Goal: Browse casually: Explore the website without a specific task or goal

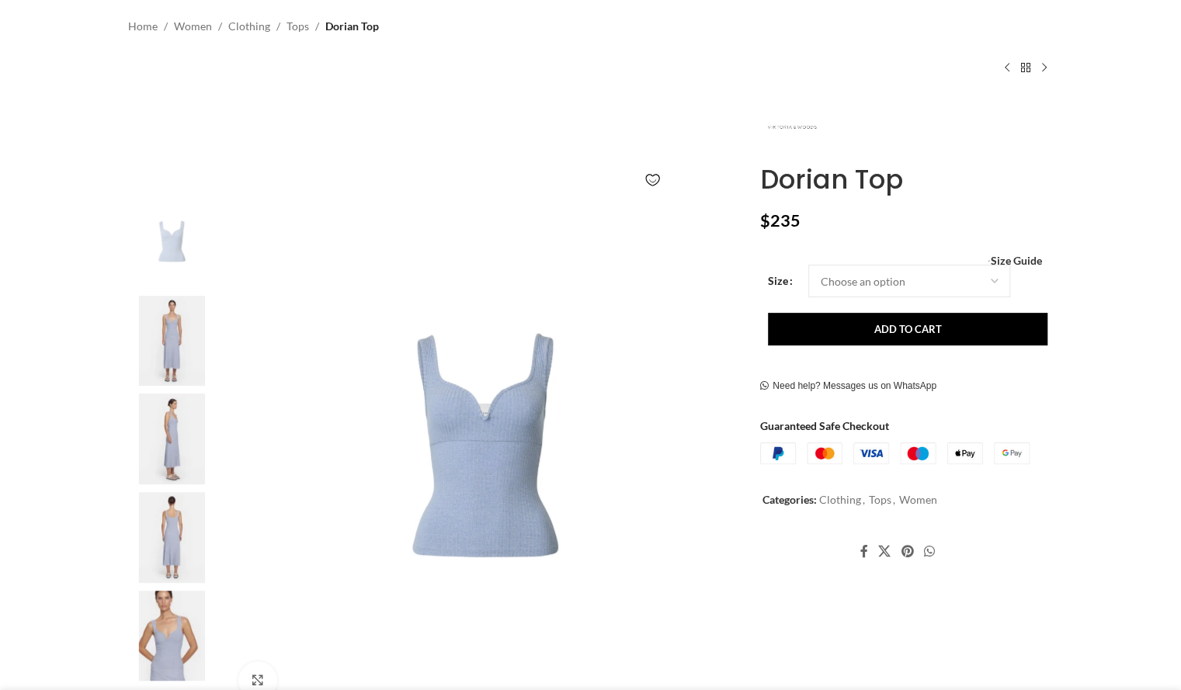
scroll to position [148, 0]
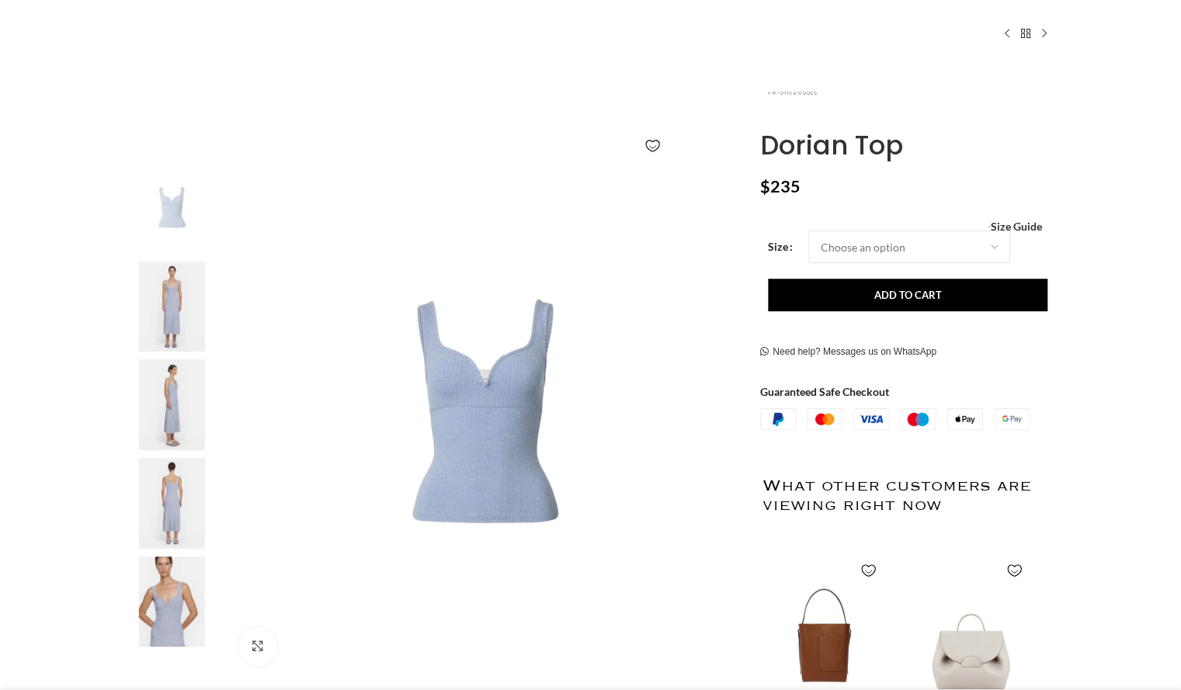
click at [163, 334] on img at bounding box center [171, 307] width 95 height 91
click at [168, 374] on img at bounding box center [171, 405] width 95 height 91
click at [158, 589] on img at bounding box center [171, 602] width 95 height 91
click at [154, 593] on img at bounding box center [171, 602] width 95 height 91
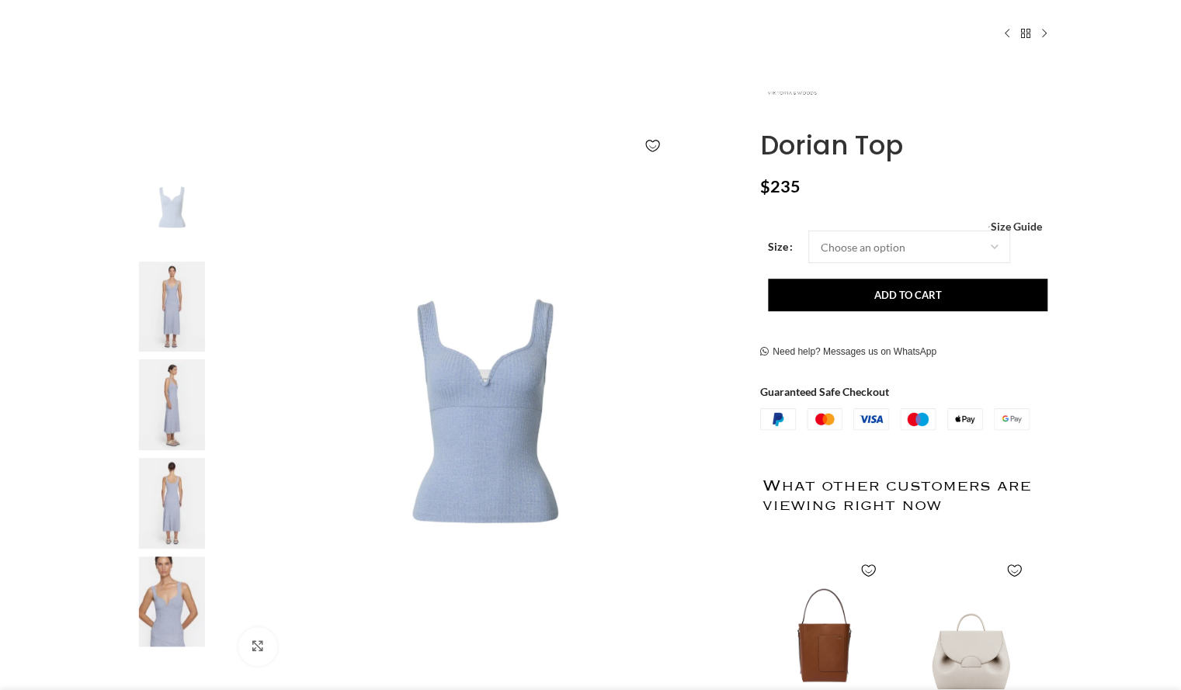
click at [154, 593] on img at bounding box center [171, 602] width 95 height 91
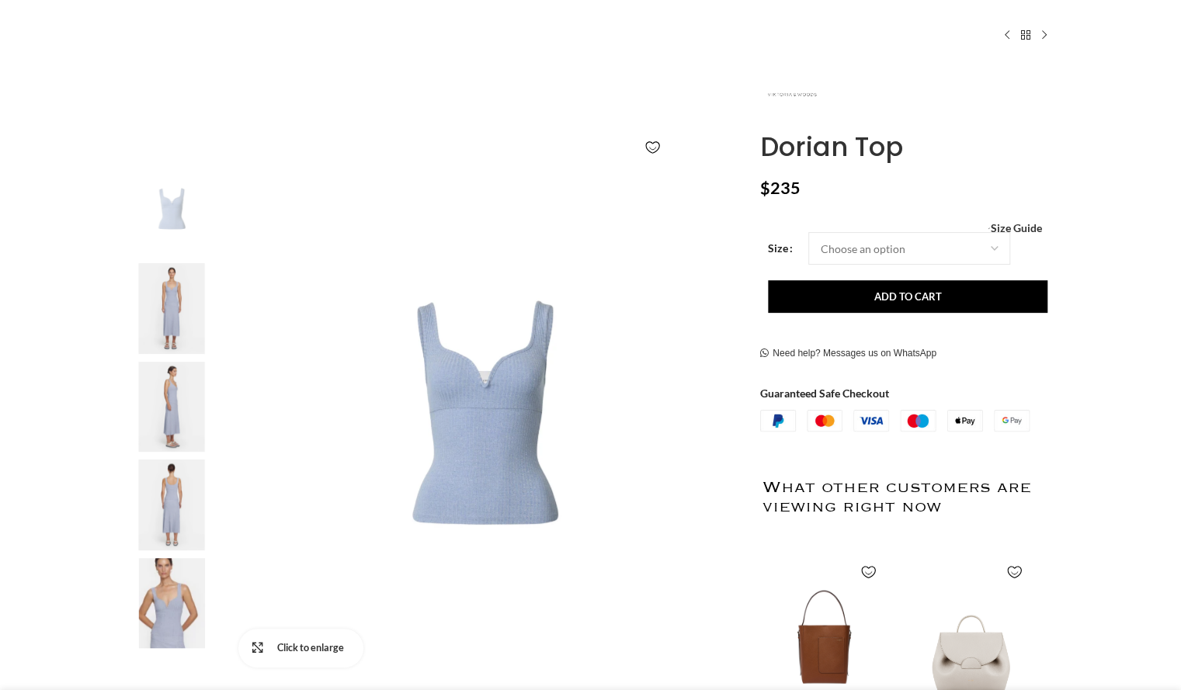
scroll to position [0, 163]
click at [258, 642] on link "Click to enlarge" at bounding box center [301, 648] width 126 height 39
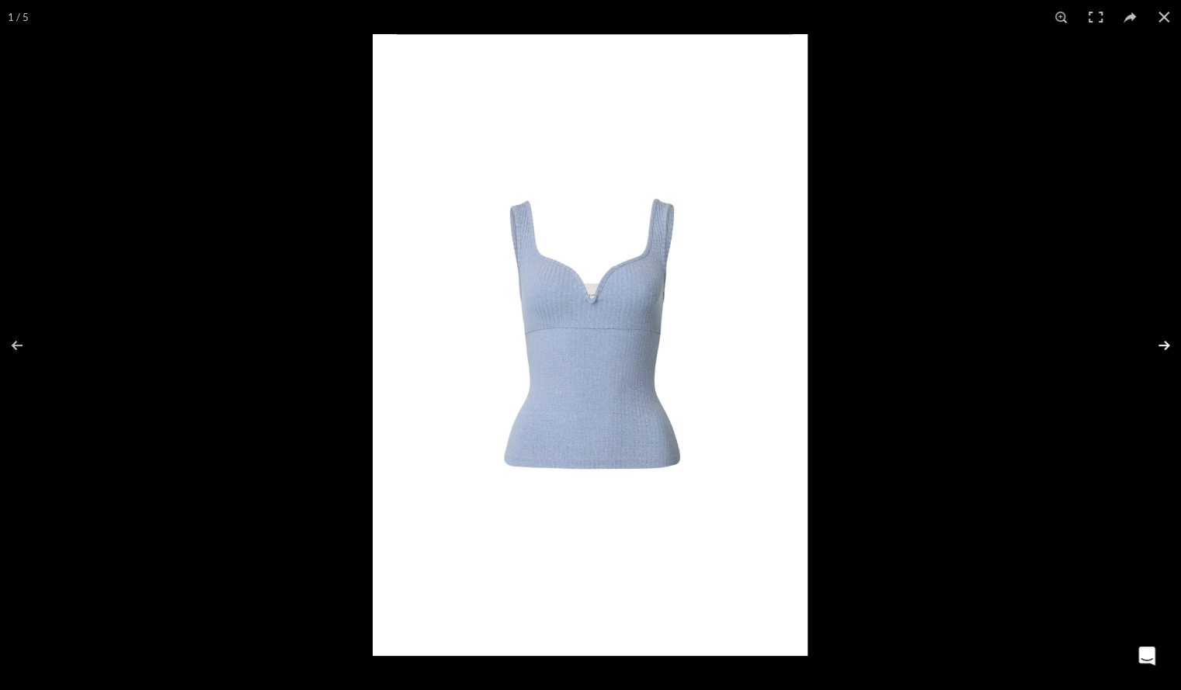
click at [1159, 348] on button at bounding box center [1154, 346] width 54 height 78
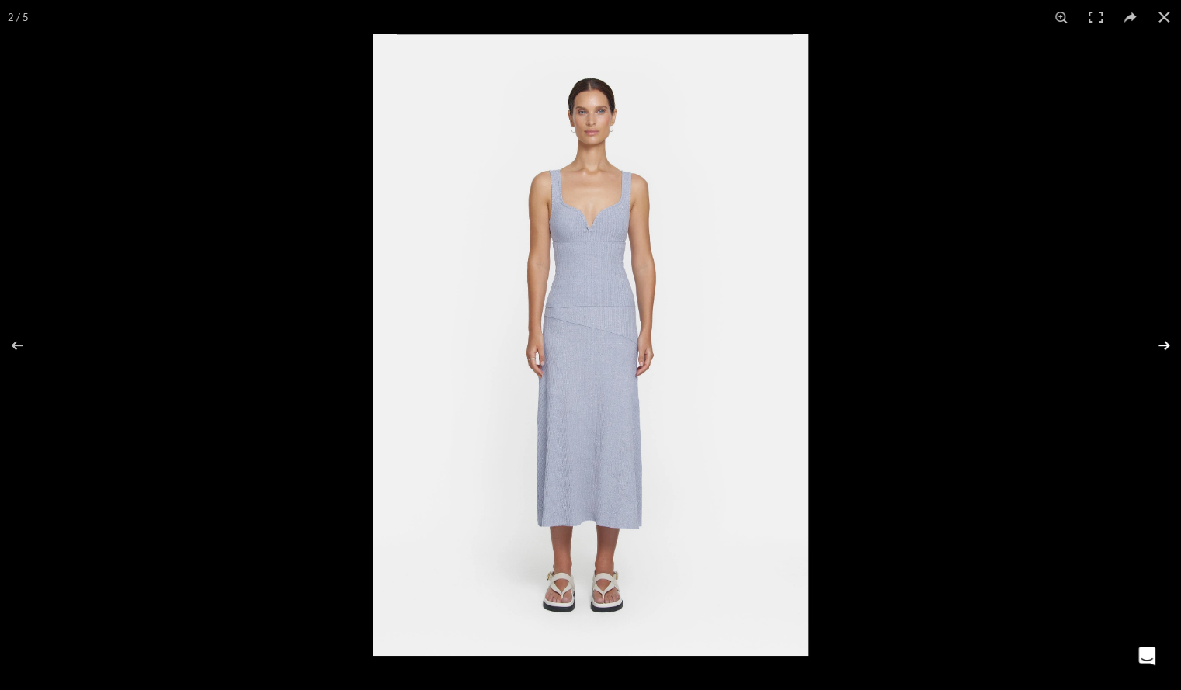
click at [1146, 348] on button at bounding box center [1154, 346] width 54 height 78
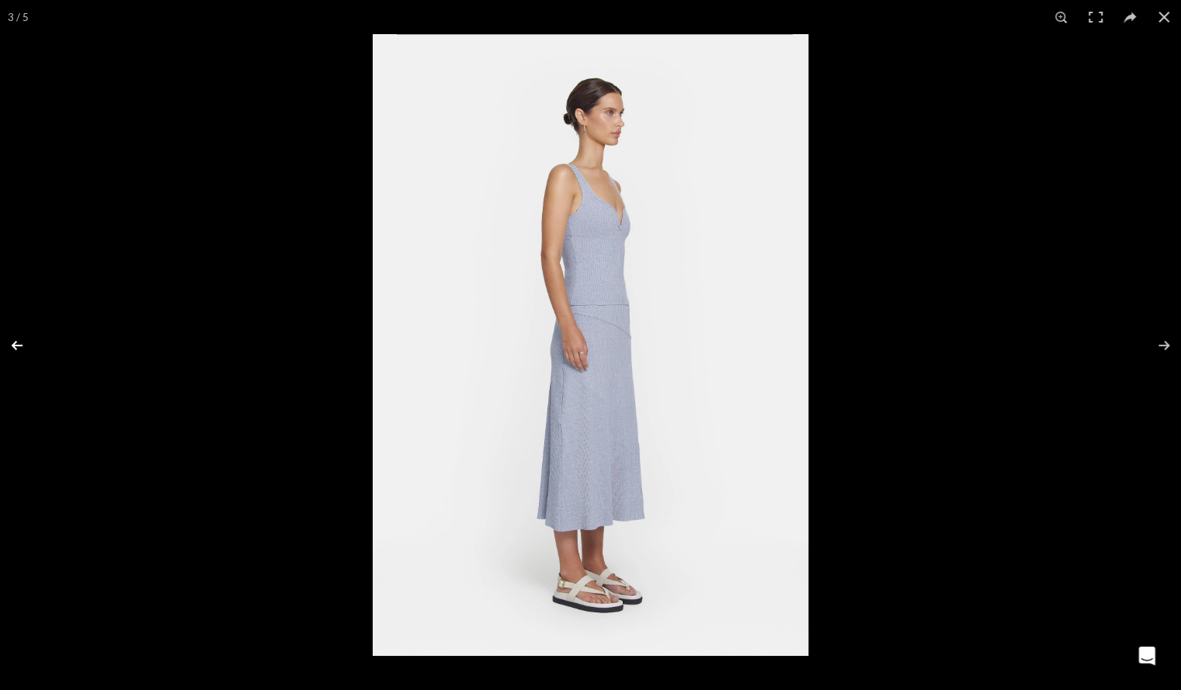
click at [23, 349] on button at bounding box center [27, 346] width 54 height 78
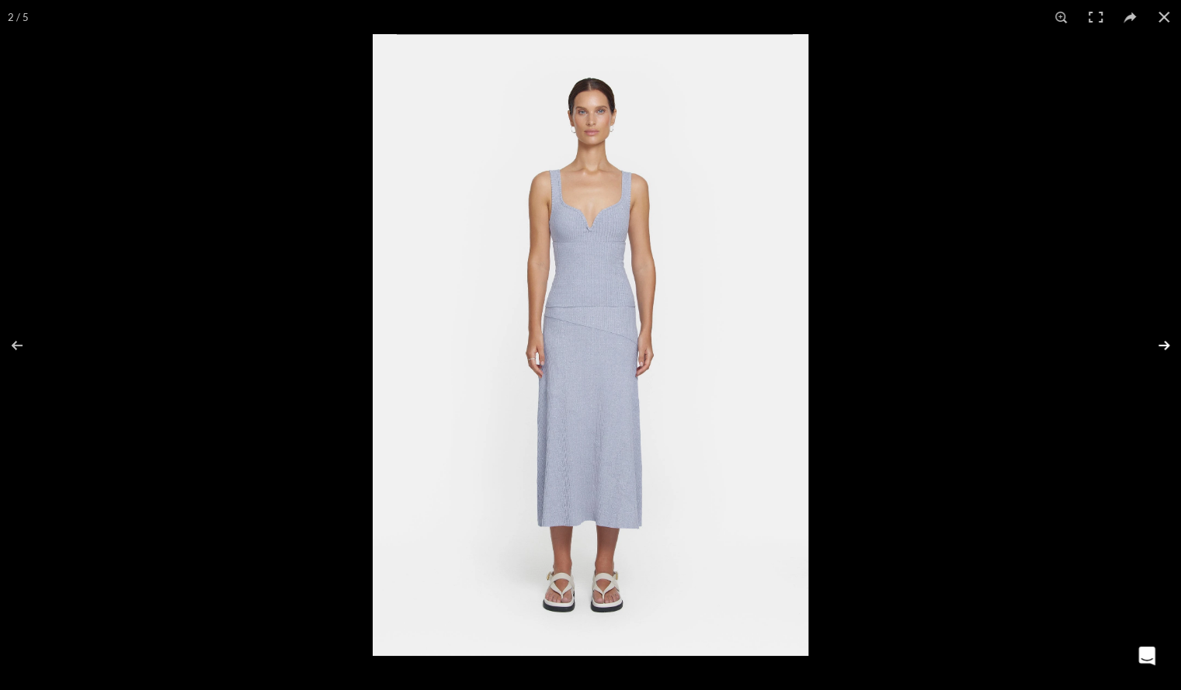
click at [1159, 357] on button at bounding box center [1154, 346] width 54 height 78
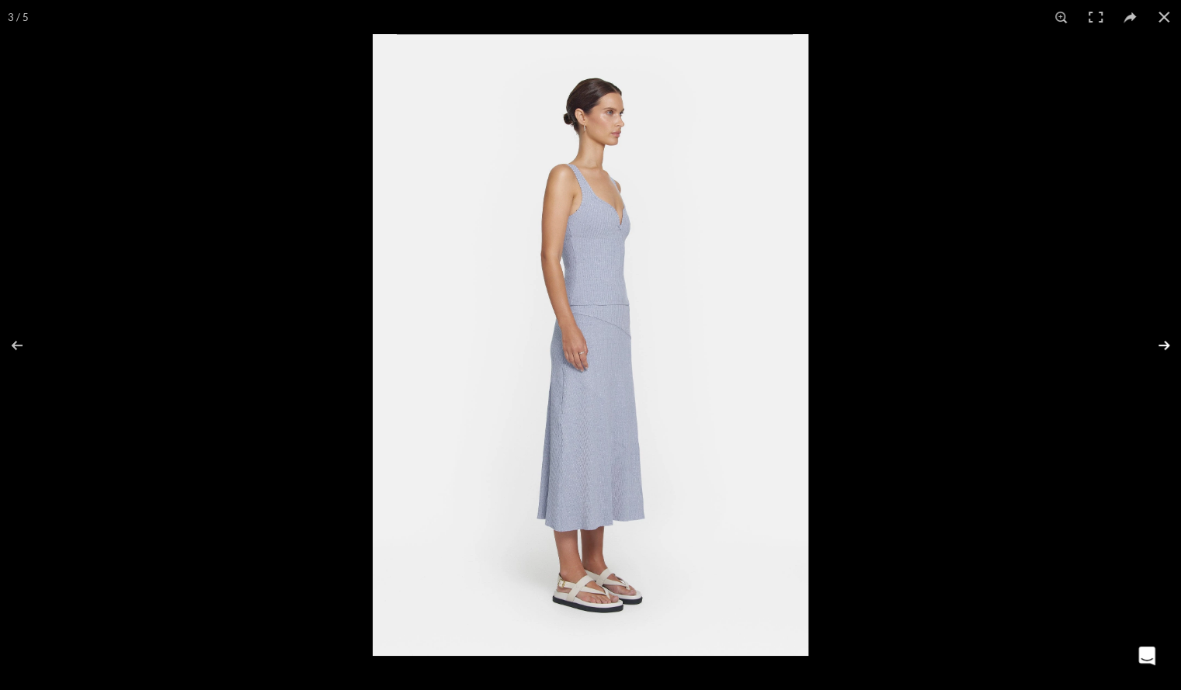
click at [1163, 360] on button at bounding box center [1154, 346] width 54 height 78
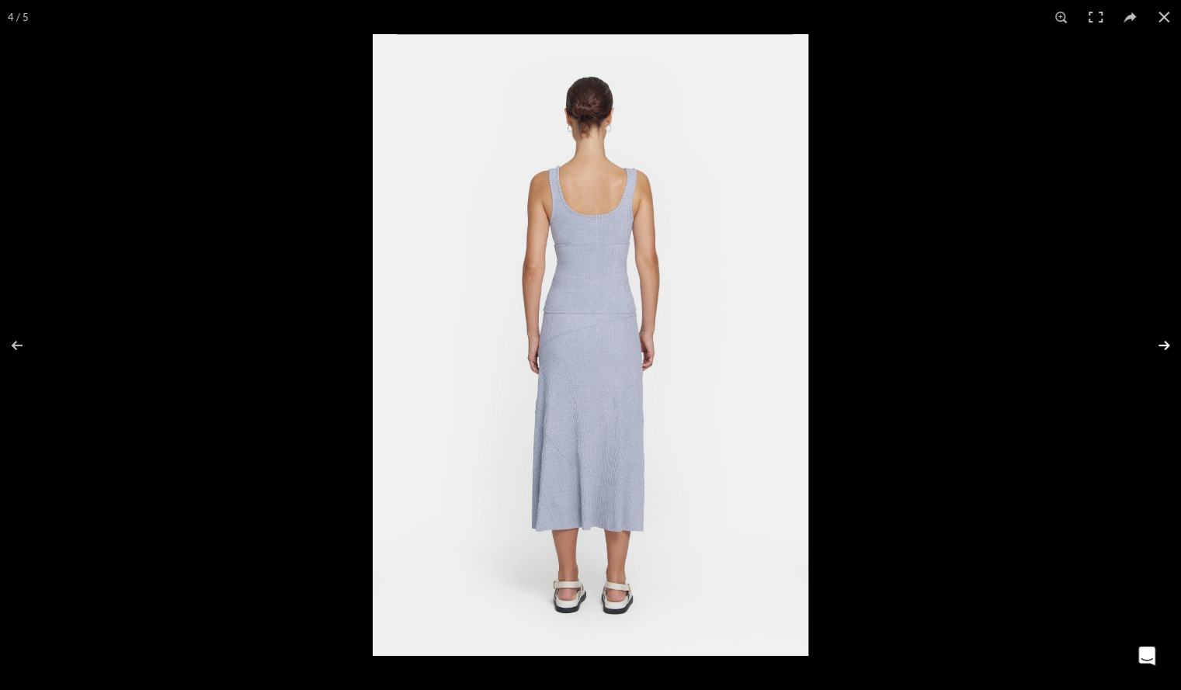
click at [1175, 363] on button at bounding box center [1154, 346] width 54 height 78
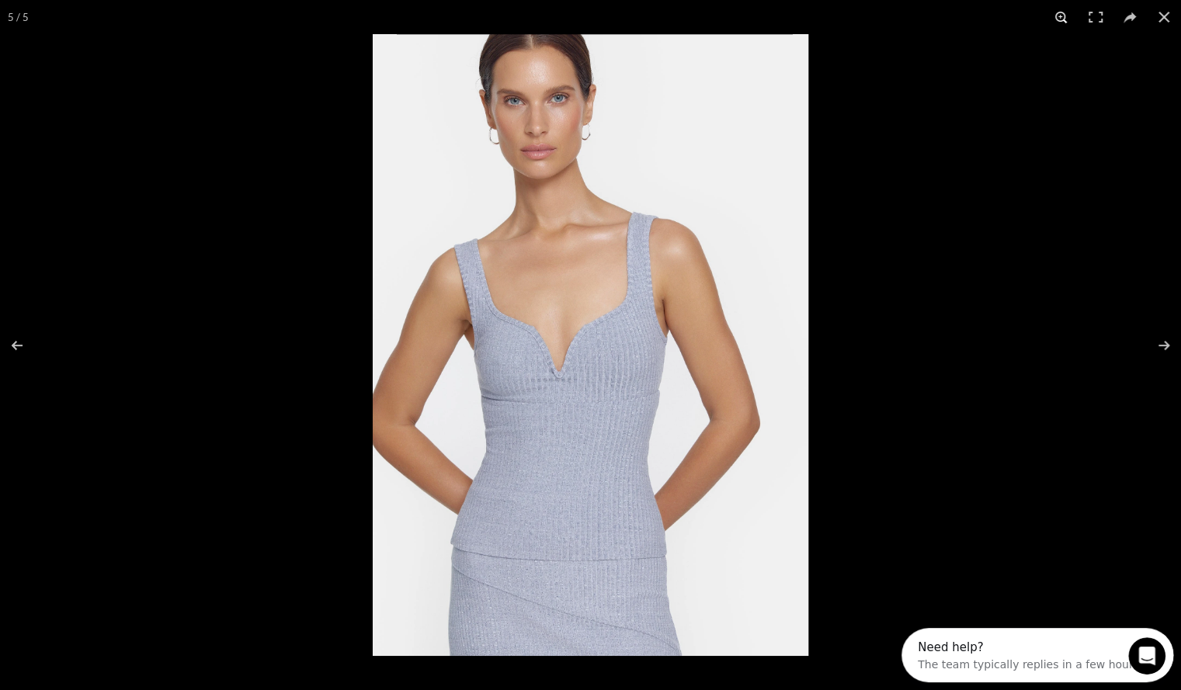
scroll to position [0, 327]
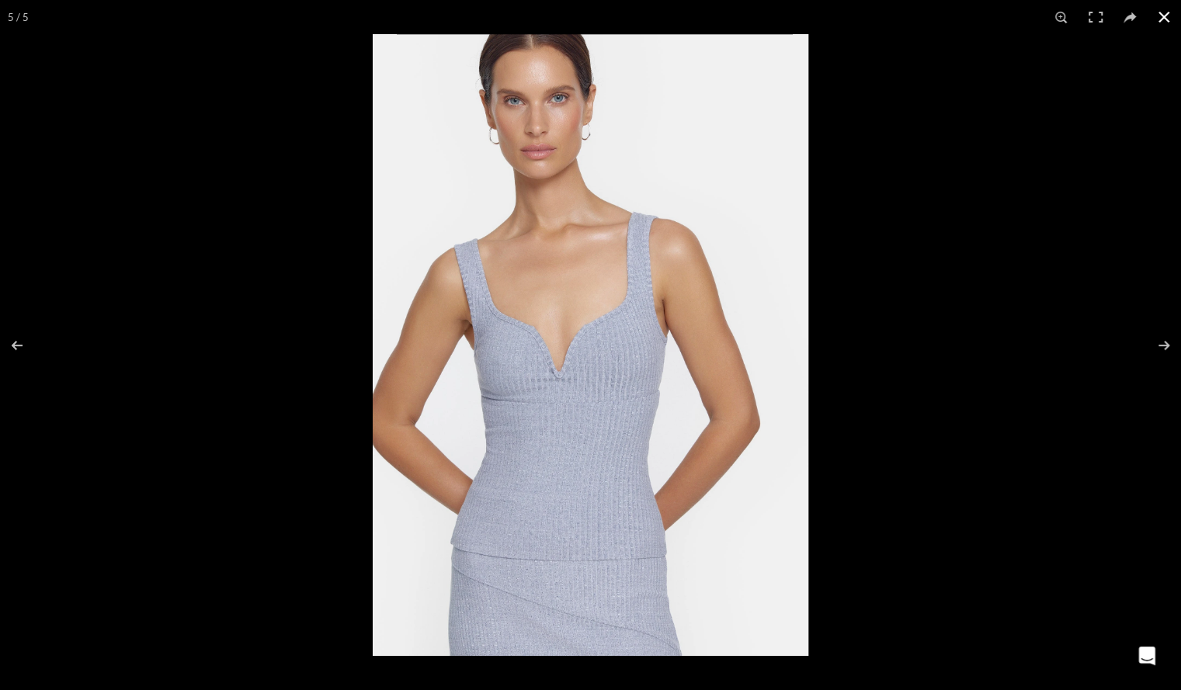
click at [1159, 9] on button at bounding box center [1164, 17] width 34 height 34
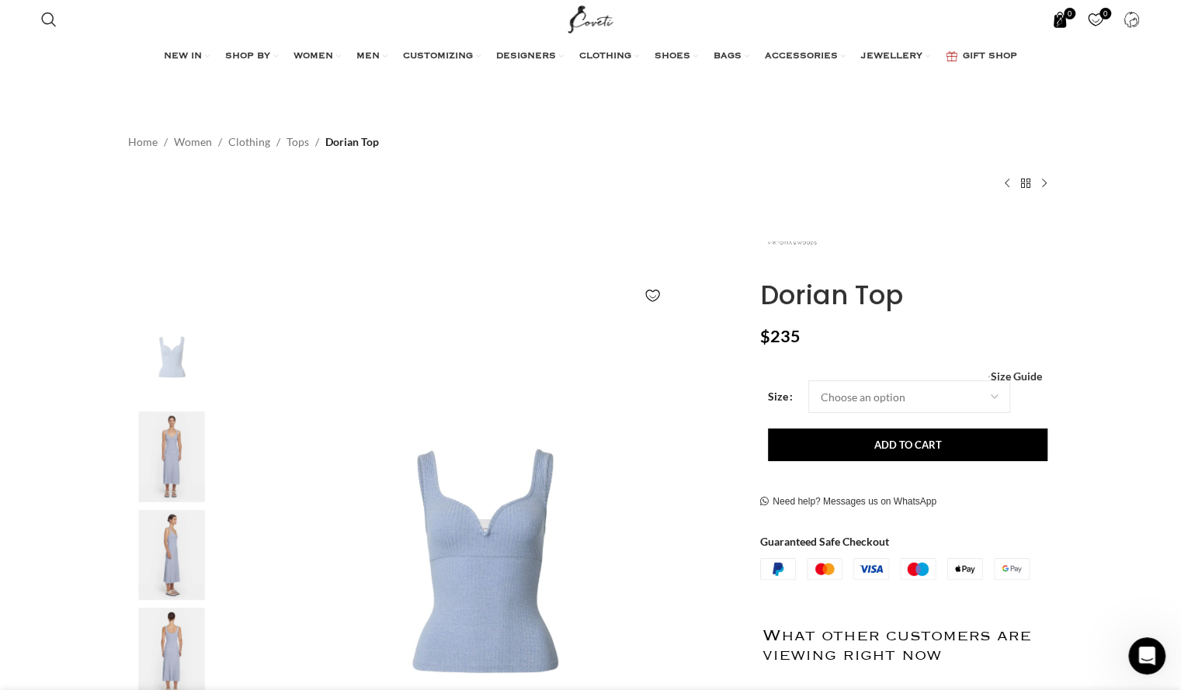
scroll to position [0, 490]
